Goal: Task Accomplishment & Management: Manage account settings

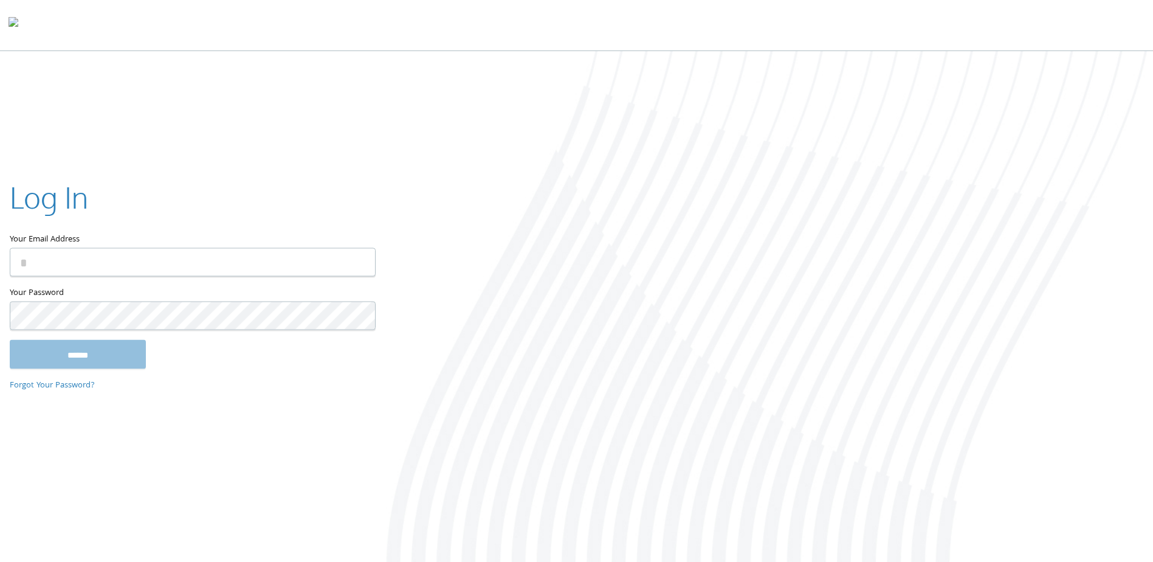
click at [224, 274] on input "Your Email Address" at bounding box center [193, 262] width 366 height 29
type input "**********"
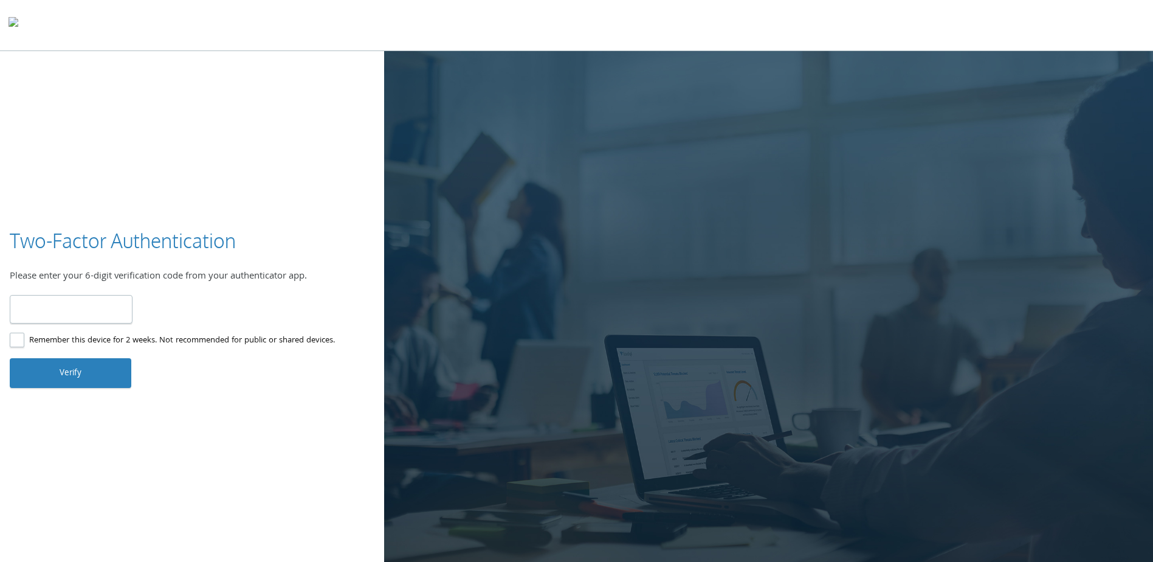
click at [50, 307] on input "number" at bounding box center [71, 309] width 123 height 29
type input "******"
